Goal: Complete application form

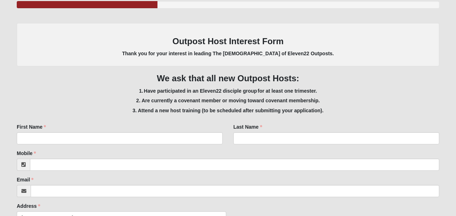
scroll to position [105, 0]
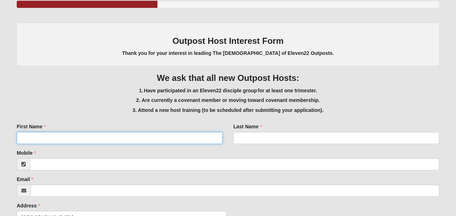
click at [113, 136] on input "First Name" at bounding box center [120, 138] width 206 height 12
type input "[PERSON_NAME]"
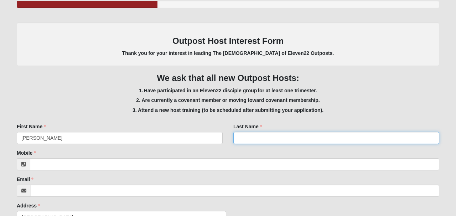
type input "[PERSON_NAME]"
type input "4047025495"
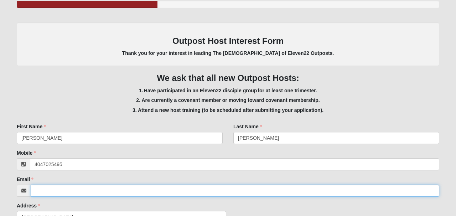
type input "[EMAIL_ADDRESS][DOMAIN_NAME]"
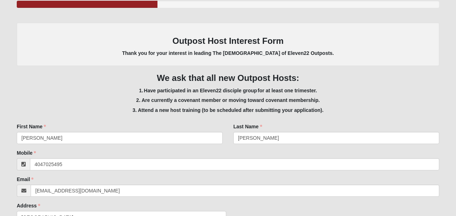
type input "[STREET_ADDRESS][PERSON_NAME] Unit E"
type input "[GEOGRAPHIC_DATA]"
select select "GA"
type input "31328"
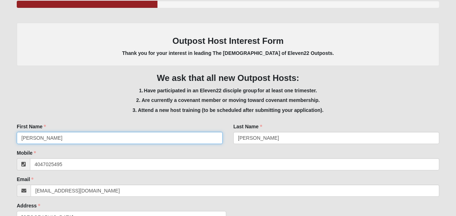
type input "[PHONE_NUMBER]"
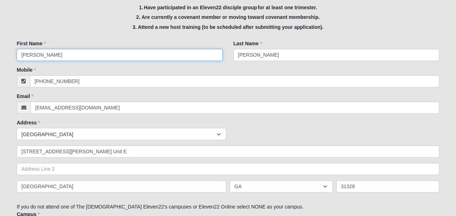
scroll to position [190, 0]
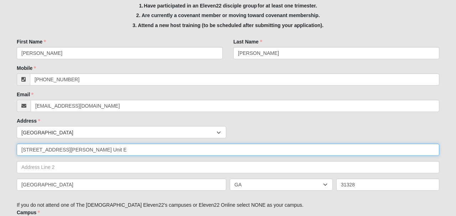
click at [155, 149] on input "[STREET_ADDRESS][PERSON_NAME] Unit E" at bounding box center [228, 150] width 423 height 12
type input "[STREET_ADDRESS][PERSON_NAME]"
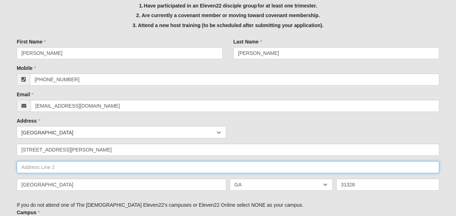
click at [113, 168] on input "text" at bounding box center [228, 167] width 423 height 12
type input "Unit E"
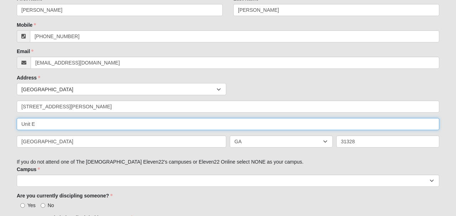
scroll to position [234, 0]
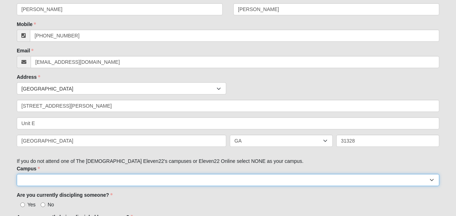
click at [136, 179] on select "Arlington Baymeadows Eleven22 Online [PERSON_NAME][GEOGRAPHIC_DATA] Jesup [GEOG…" at bounding box center [228, 180] width 423 height 12
select select "14"
click at [17, 175] on select "Arlington Baymeadows Eleven22 Online [PERSON_NAME][GEOGRAPHIC_DATA] Jesup [GEOG…" at bounding box center [228, 180] width 423 height 12
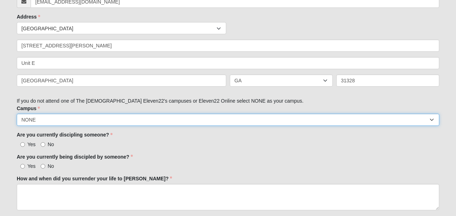
scroll to position [294, 0]
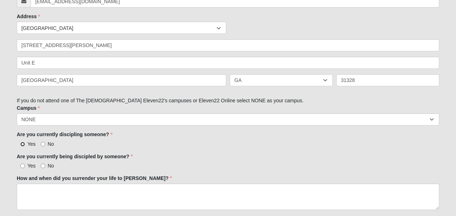
click at [22, 144] on input "Yes" at bounding box center [22, 144] width 5 height 5
radio input "true"
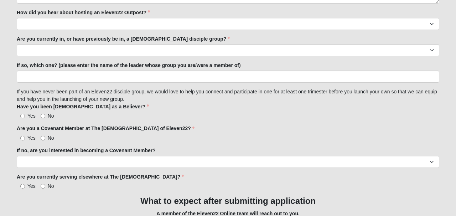
scroll to position [622, 0]
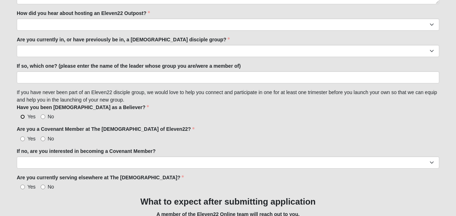
click at [23, 119] on input "Yes" at bounding box center [22, 116] width 5 height 5
radio input "true"
click at [42, 189] on input "No" at bounding box center [43, 187] width 5 height 5
radio input "true"
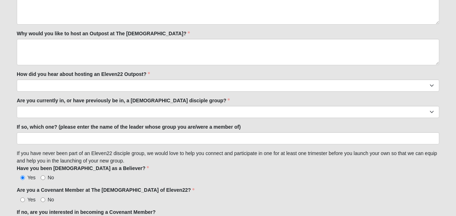
scroll to position [560, 0]
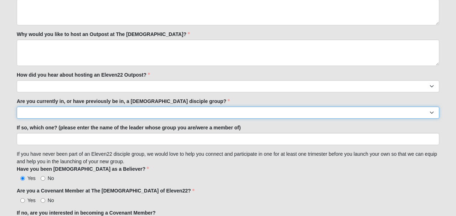
click at [50, 114] on select "Yes No" at bounding box center [228, 113] width 423 height 12
select select "No"
click at [17, 109] on select "Yes No" at bounding box center [228, 113] width 423 height 12
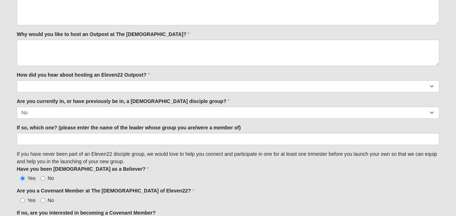
click at [95, 76] on label "How did you hear about hosting an Eleven22 Outpost?" at bounding box center [83, 74] width 133 height 7
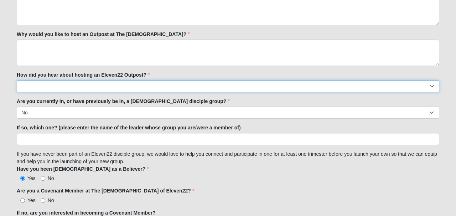
click at [95, 80] on select "Worship Guide [DEMOGRAPHIC_DATA]/In-service announcement Website Social Media E…" at bounding box center [228, 86] width 423 height 12
click at [96, 90] on select "Worship Guide [DEMOGRAPHIC_DATA]/In-service announcement Website Social Media E…" at bounding box center [228, 86] width 423 height 12
select select "Staff/Serve Staff Volunteer"
click at [17, 83] on select "Worship Guide [DEMOGRAPHIC_DATA]/In-service announcement Website Social Media E…" at bounding box center [228, 86] width 423 height 12
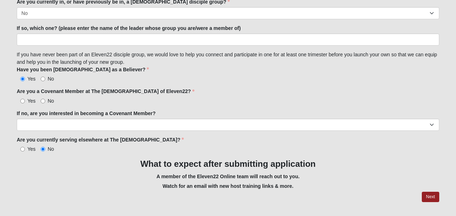
scroll to position [688, 0]
